Goal: Information Seeking & Learning: Check status

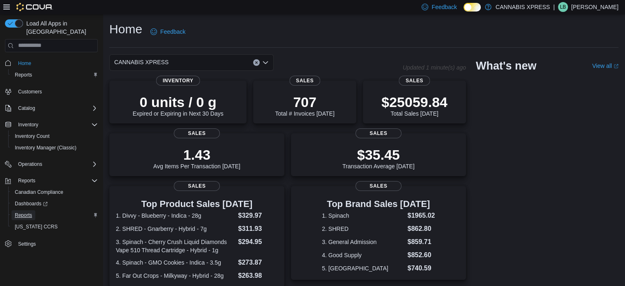
click at [24, 212] on span "Reports" at bounding box center [23, 215] width 17 height 7
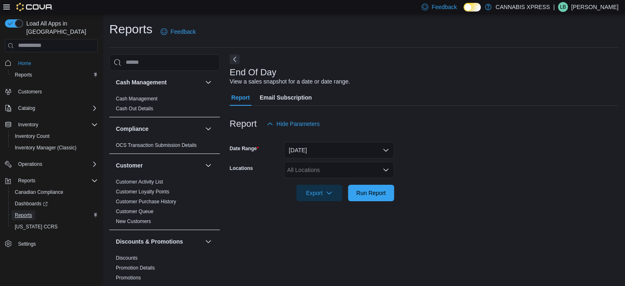
scroll to position [5, 0]
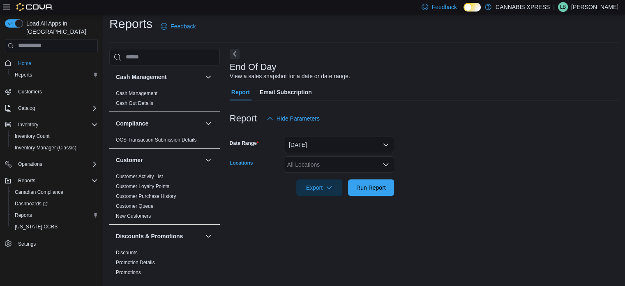
click at [298, 160] on div "All Locations" at bounding box center [339, 164] width 110 height 16
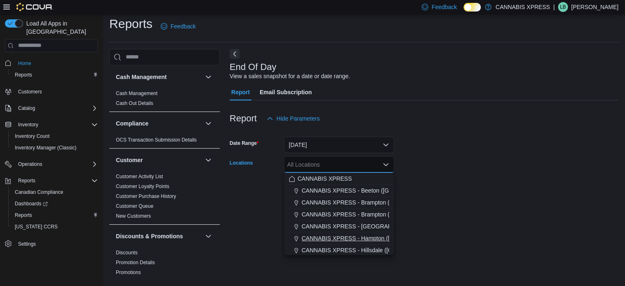
click at [347, 238] on span "CANNABIS XPRESS - Hampton ([GEOGRAPHIC_DATA])" at bounding box center [376, 238] width 148 height 8
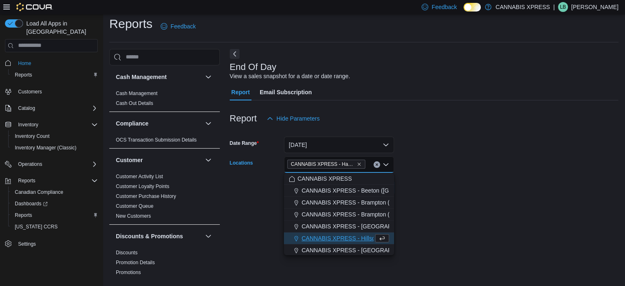
click at [423, 210] on div "End Of Day View a sales snapshot for a date or date range. Report Email Subscri…" at bounding box center [424, 164] width 389 height 231
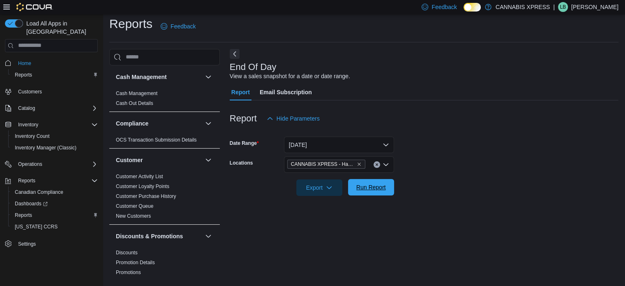
click at [380, 188] on span "Run Report" at bounding box center [371, 187] width 30 height 8
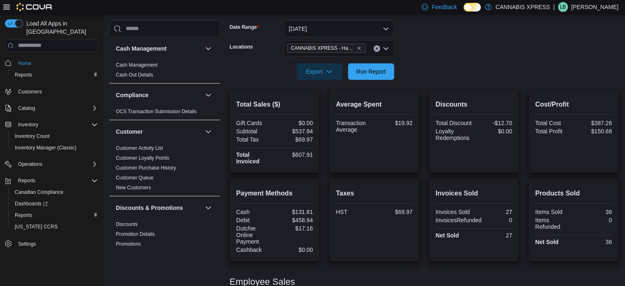
scroll to position [125, 0]
